Goal: Transaction & Acquisition: Purchase product/service

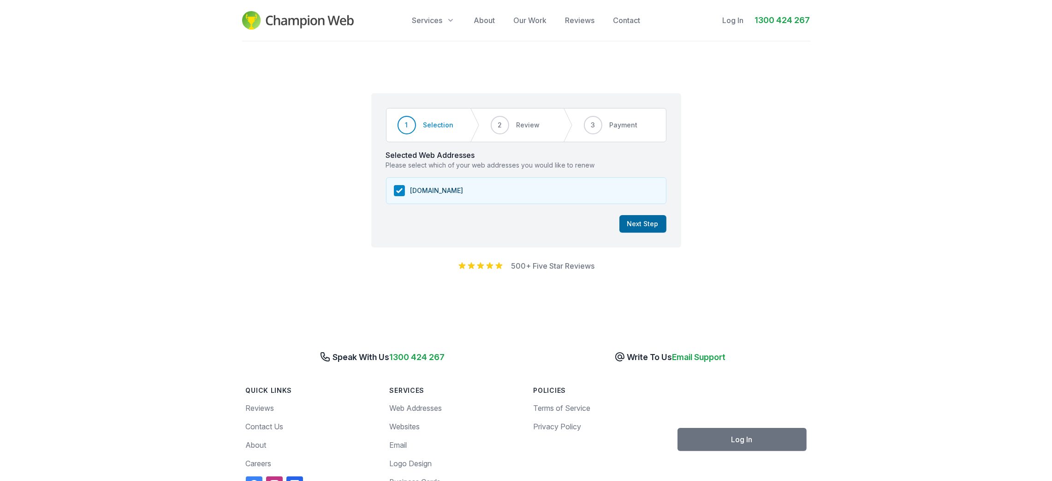
click at [644, 227] on button "Next Step" at bounding box center [643, 224] width 47 height 18
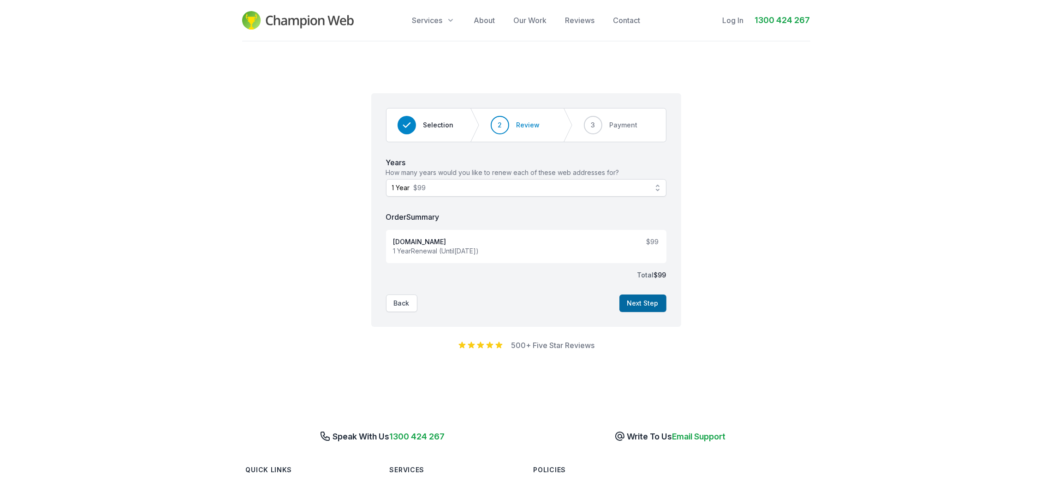
click at [643, 304] on button "Next Step" at bounding box center [643, 303] width 47 height 18
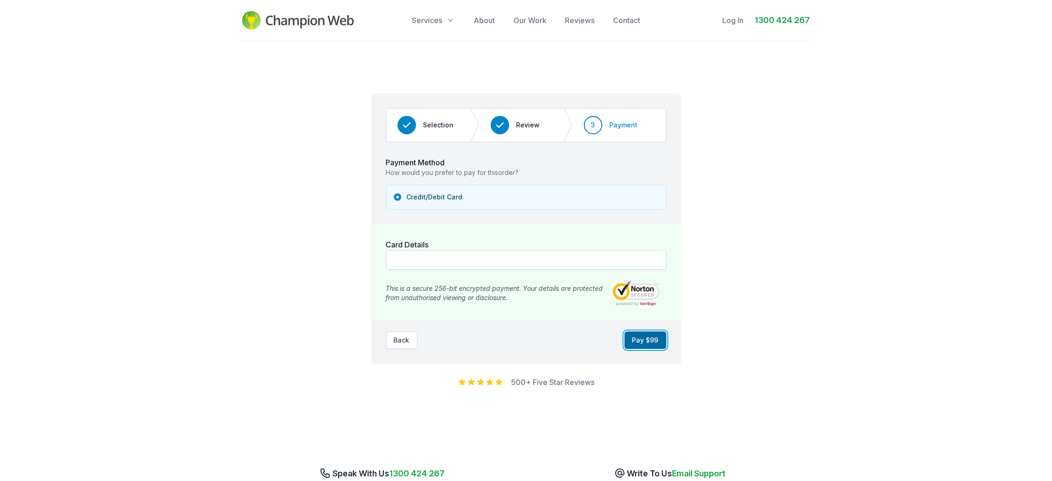
click at [646, 342] on button "Pay $ 99" at bounding box center [646, 340] width 42 height 18
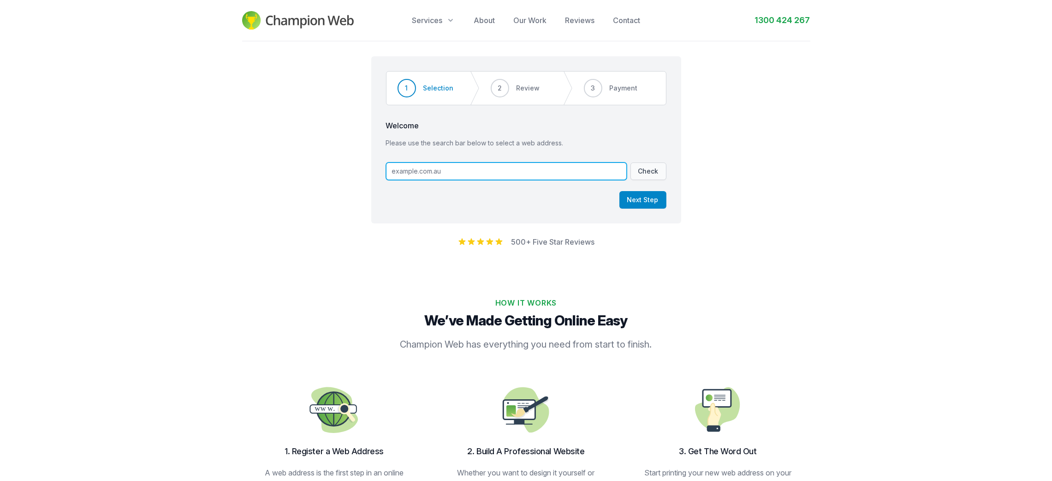
click at [440, 173] on input "text" at bounding box center [506, 171] width 241 height 18
paste input "[DOMAIN_NAME]"
type input "[DOMAIN_NAME]"
click at [654, 171] on button "Check" at bounding box center [649, 171] width 36 height 18
